Goal: Information Seeking & Learning: Learn about a topic

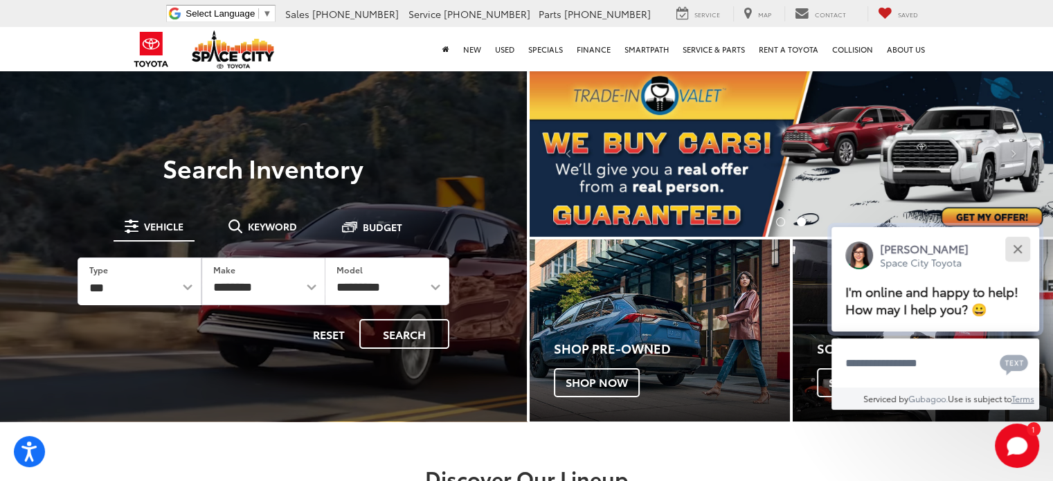
click at [1017, 246] on div "Close" at bounding box center [1017, 248] width 9 height 9
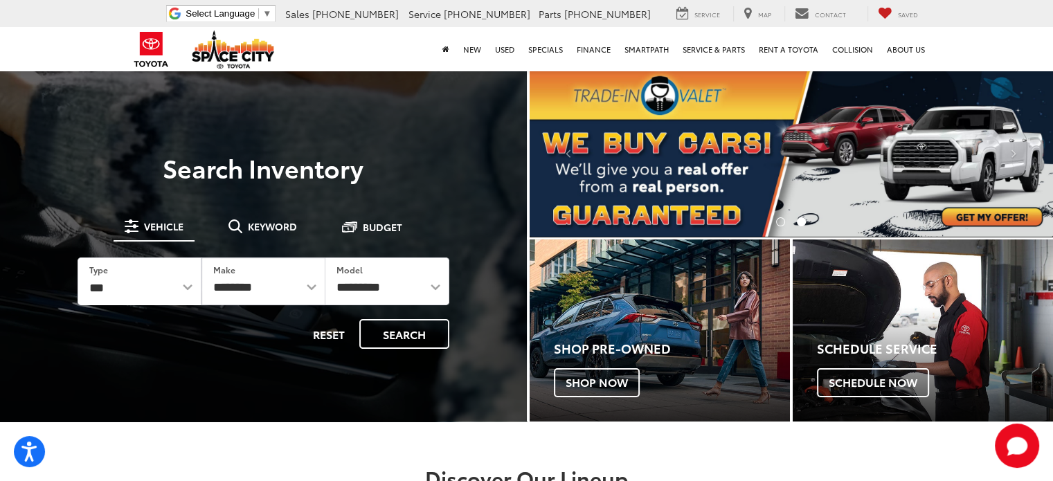
click at [999, 217] on img "carousel slide number 2 of 2" at bounding box center [792, 153] width 524 height 168
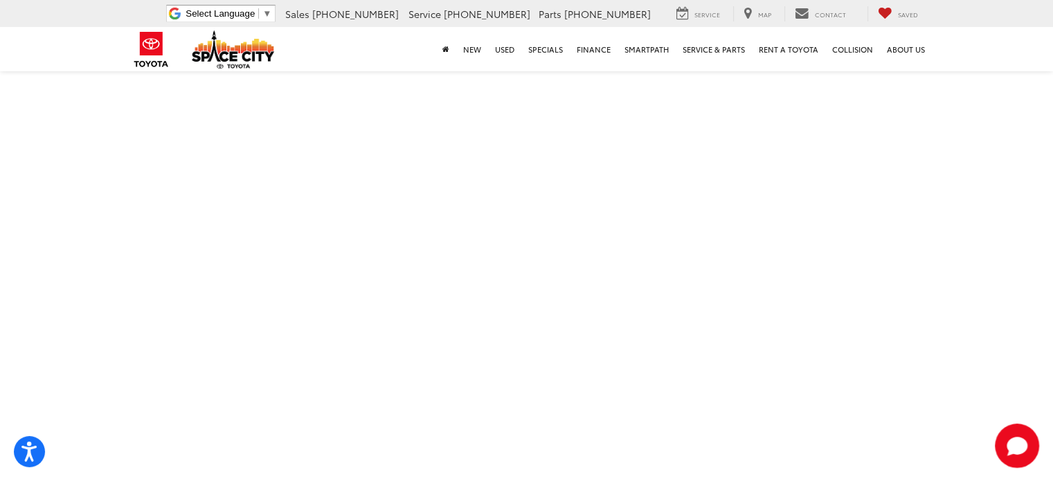
scroll to position [199, 0]
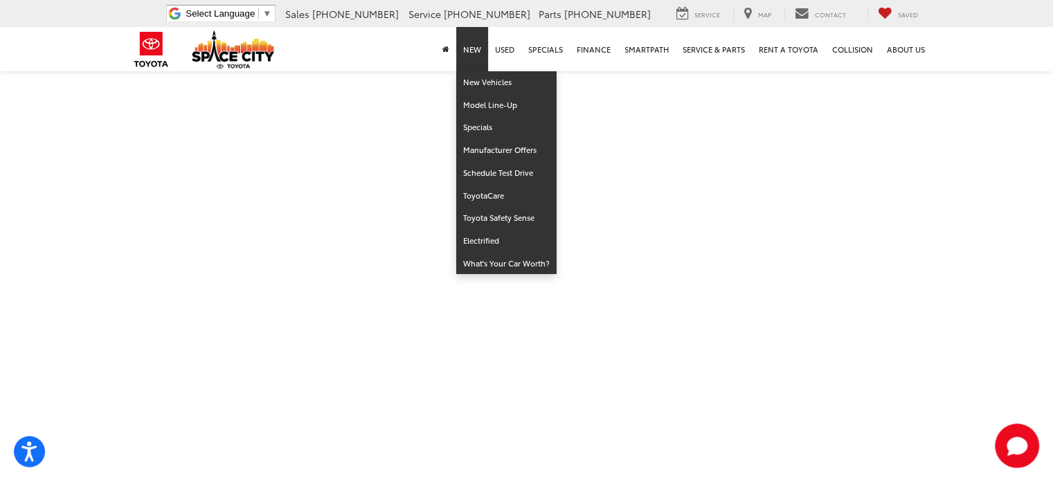
click at [471, 46] on link "New" at bounding box center [472, 49] width 32 height 44
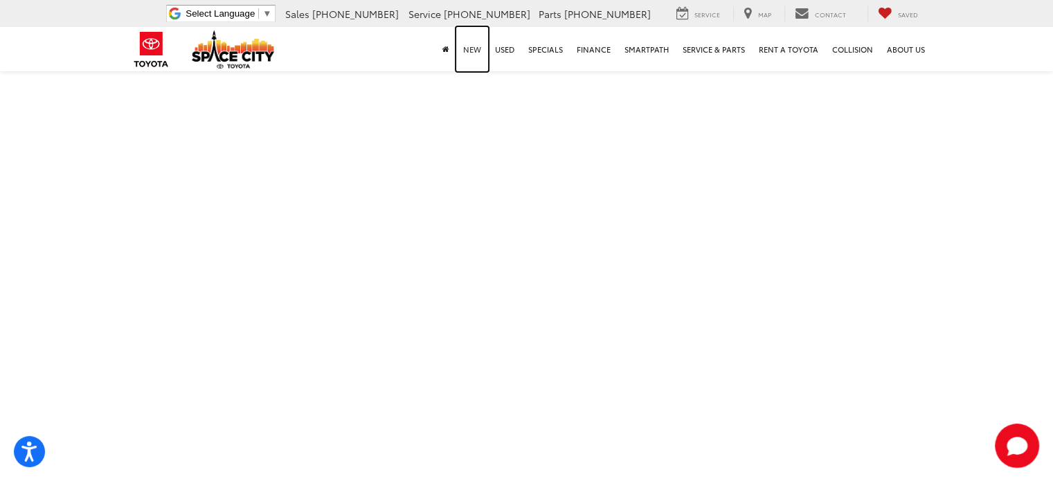
click at [471, 46] on link "New" at bounding box center [472, 49] width 32 height 44
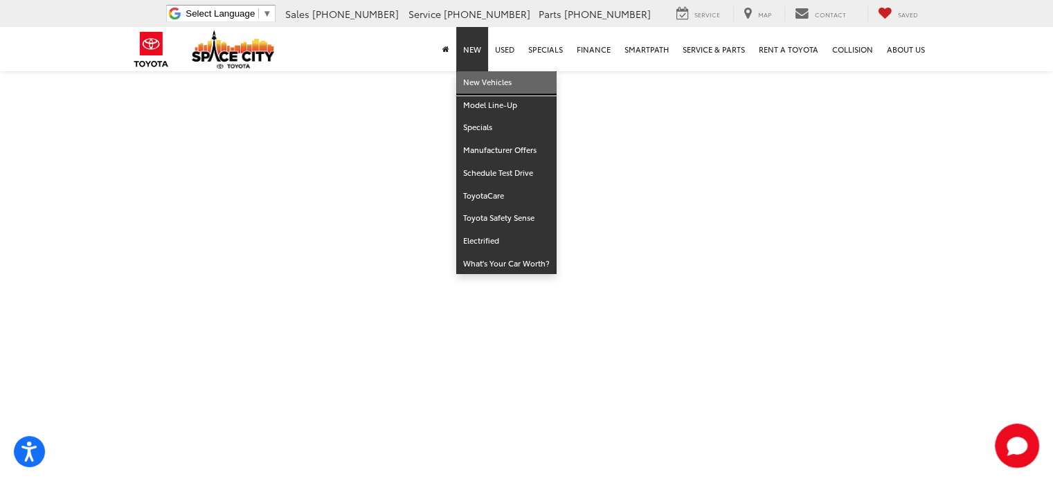
click at [480, 82] on link "New Vehicles" at bounding box center [506, 82] width 100 height 23
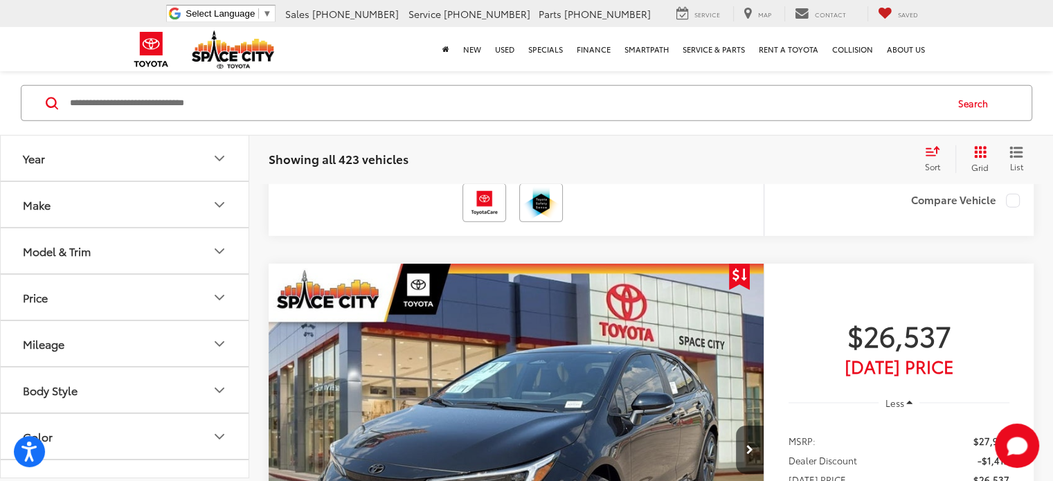
scroll to position [4344, 0]
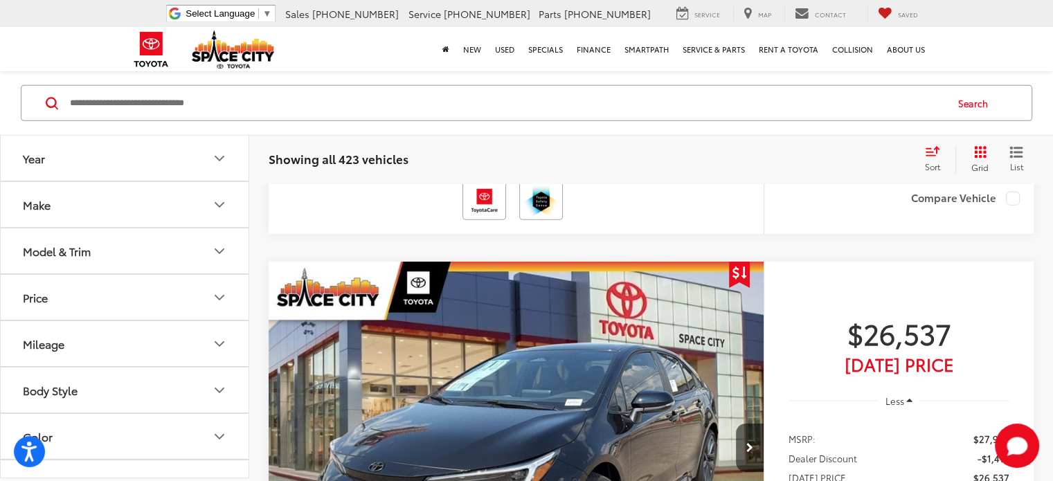
click at [217, 205] on icon "Make" at bounding box center [219, 204] width 17 height 17
click at [155, 246] on button "Model & Trim" at bounding box center [125, 250] width 249 height 45
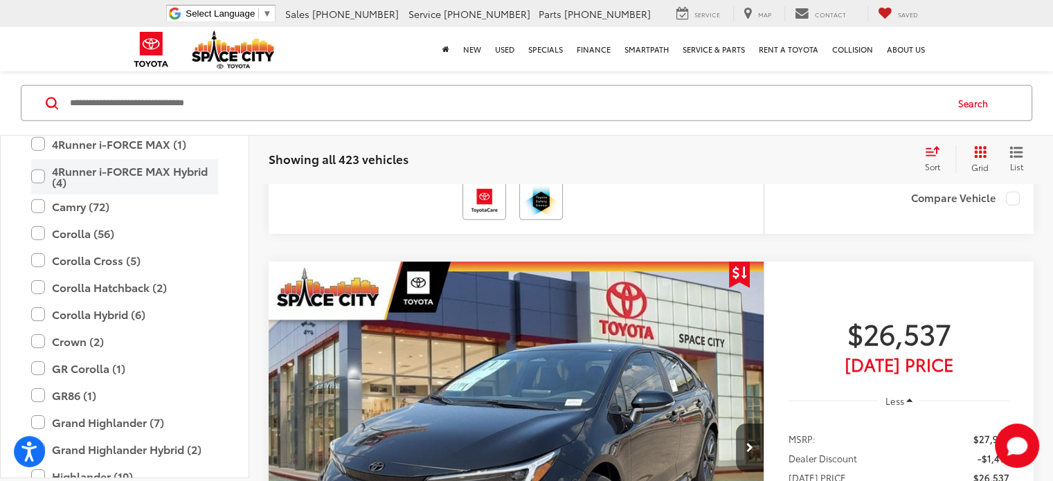
scroll to position [181, 0]
click at [36, 206] on label "Camry (72)" at bounding box center [124, 204] width 187 height 24
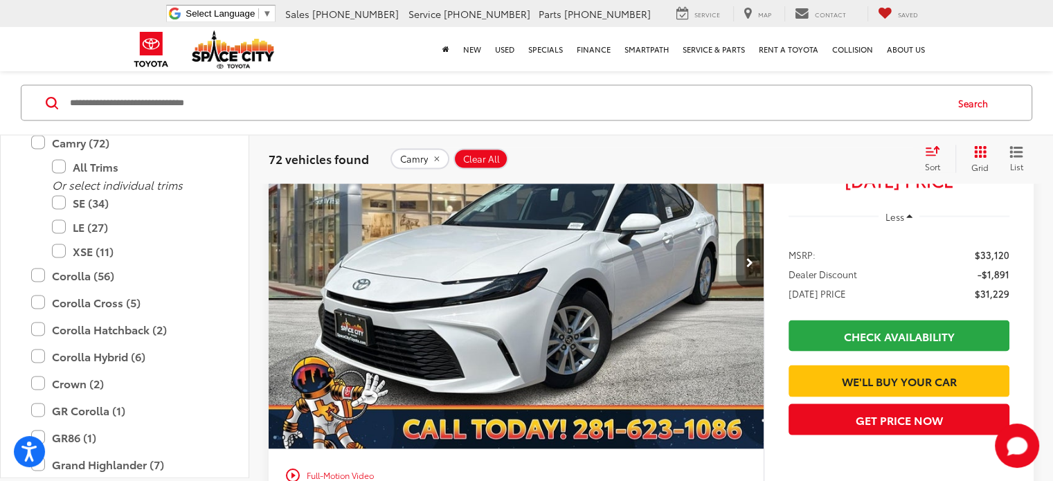
scroll to position [2730, 0]
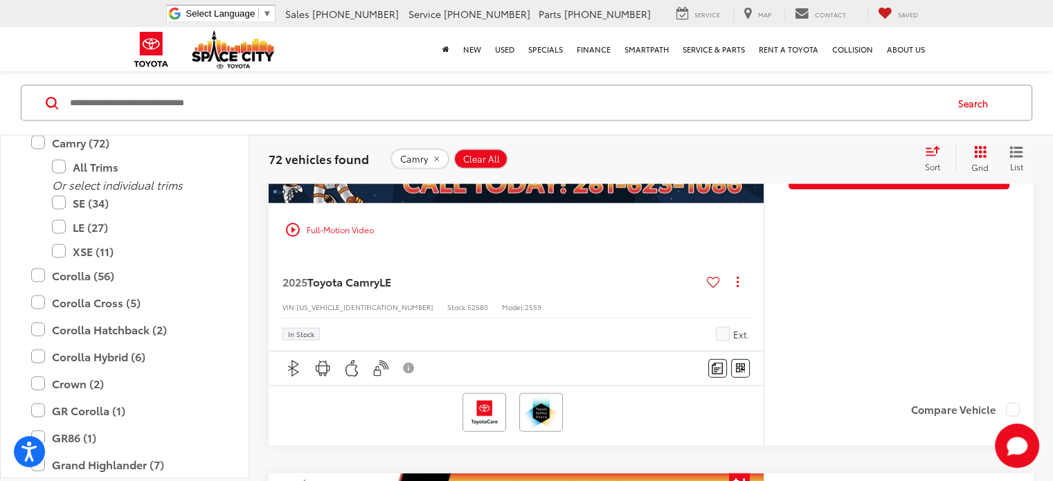
scroll to position [2975, 0]
